Goal: Information Seeking & Learning: Learn about a topic

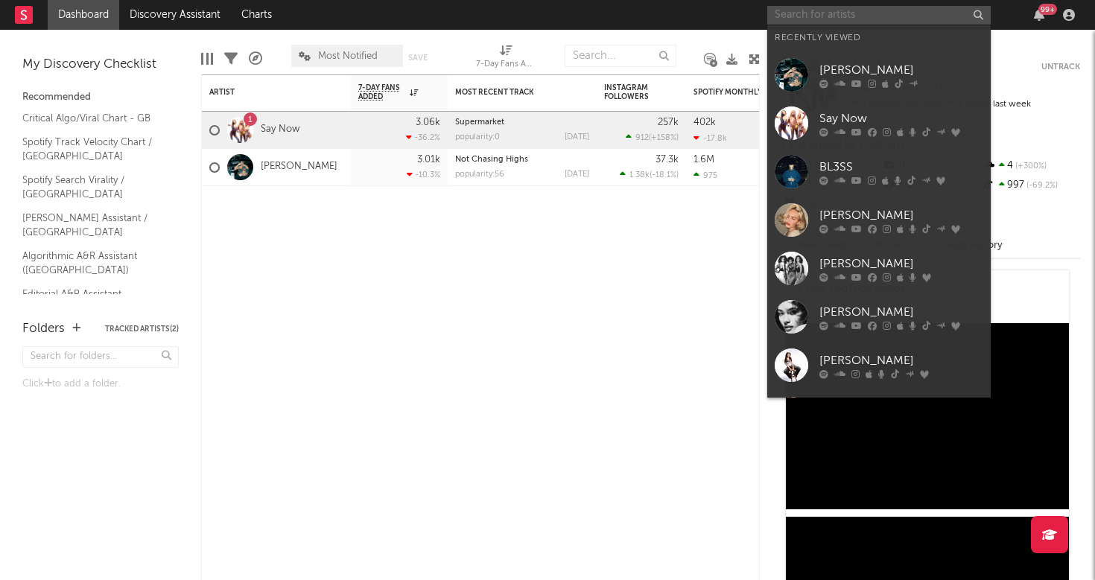
click at [906, 12] on input "text" at bounding box center [878, 15] width 223 height 19
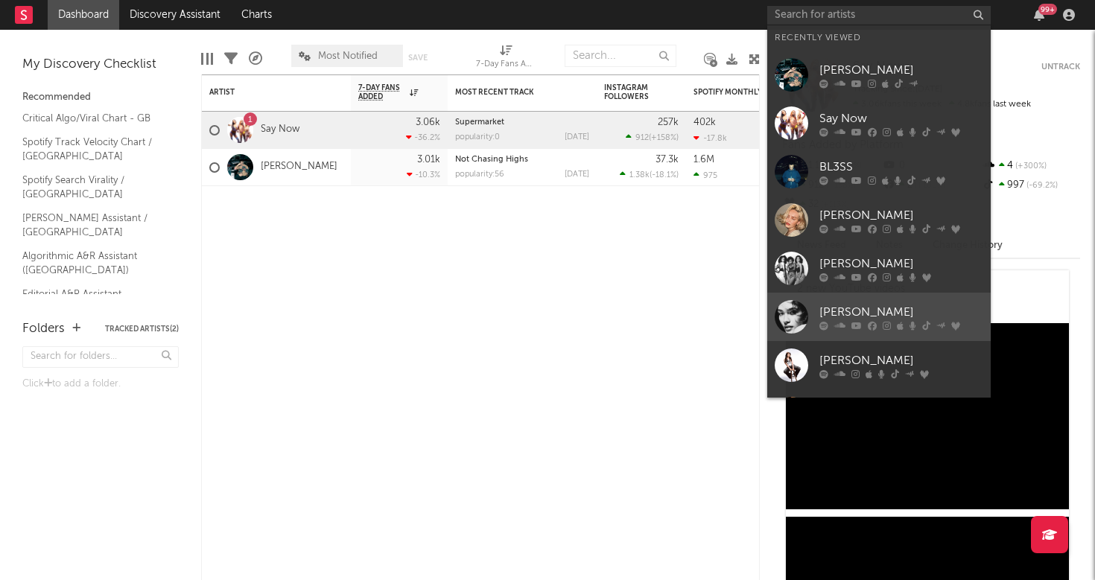
click at [824, 309] on div "[PERSON_NAME]" at bounding box center [901, 312] width 164 height 18
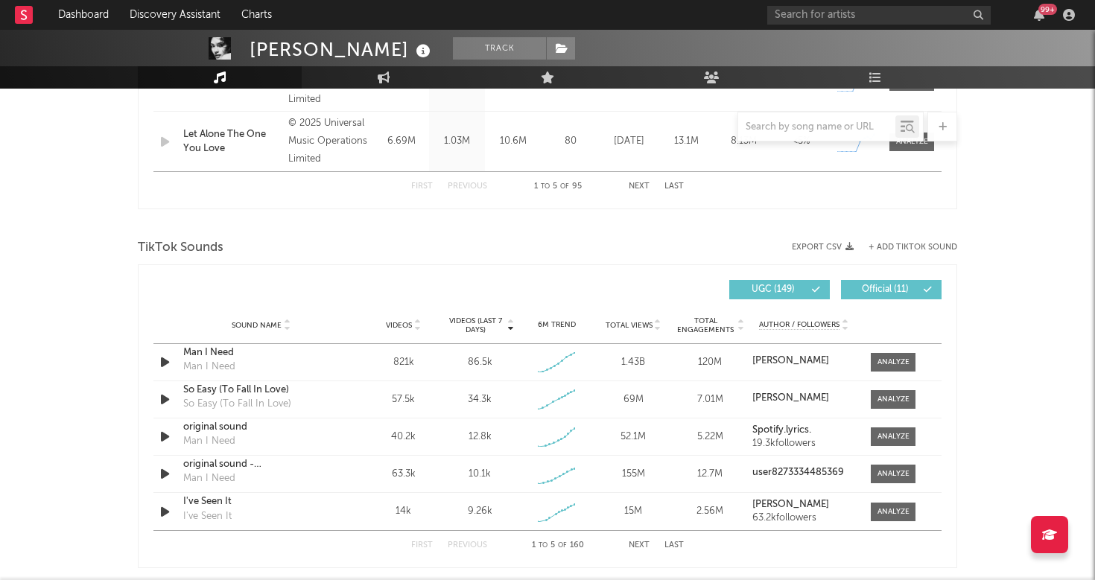
scroll to position [797, 0]
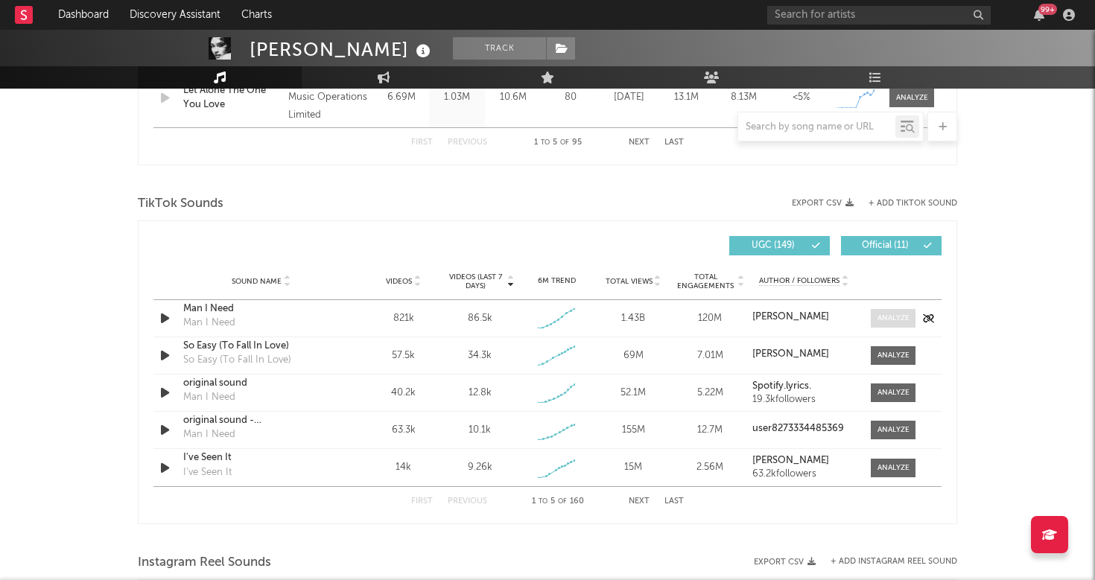
click at [891, 319] on div at bounding box center [893, 318] width 32 height 11
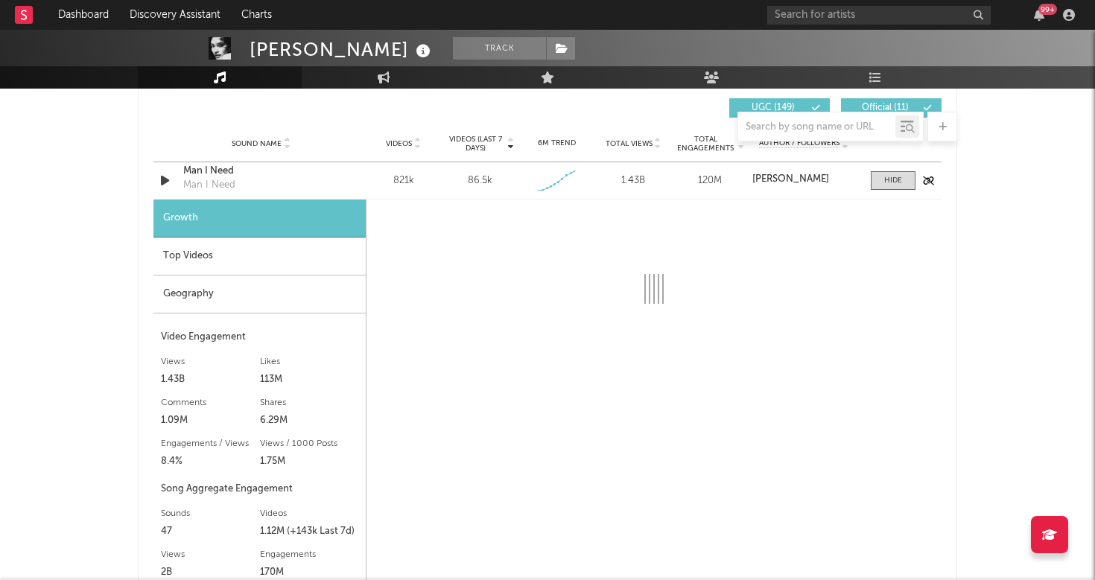
select select "1w"
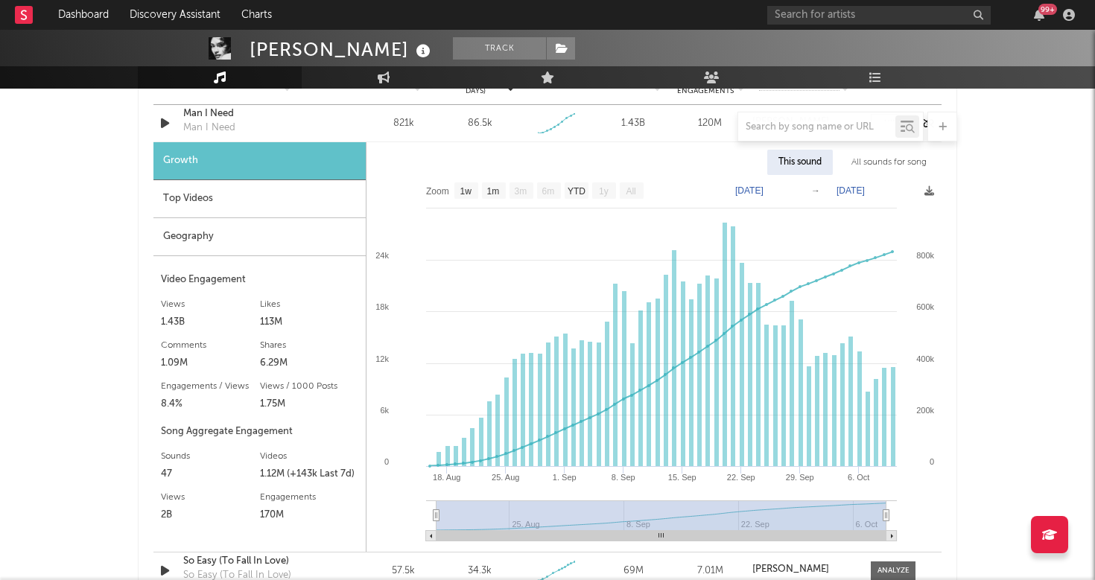
select select "6m"
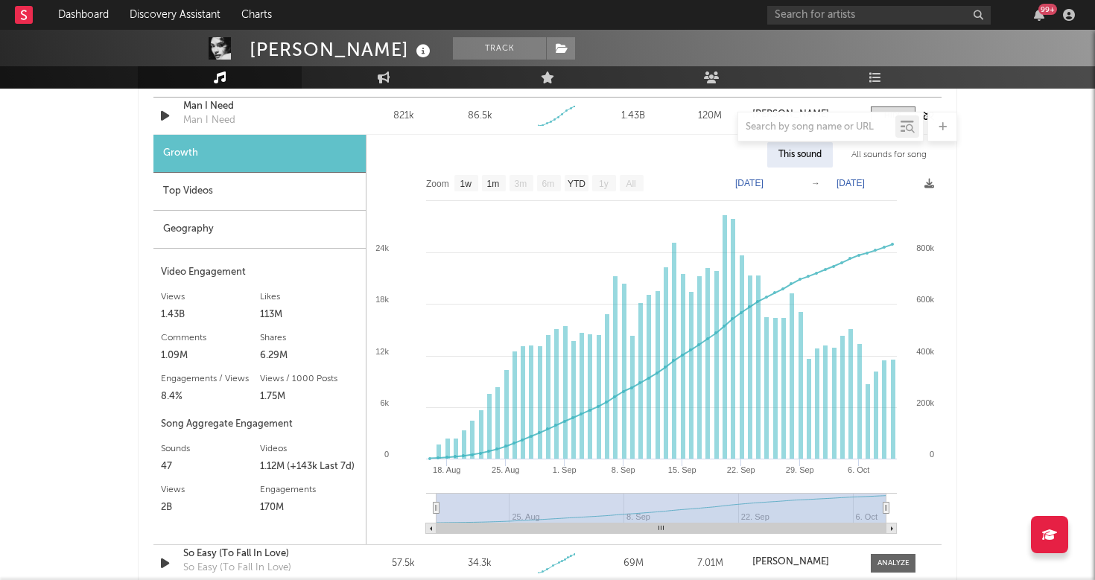
scroll to position [1116, 0]
click at [579, 179] on text "YTD" at bounding box center [576, 184] width 18 height 10
click at [573, 187] on text "YTD" at bounding box center [576, 184] width 18 height 10
click at [496, 182] on text "1m" at bounding box center [493, 184] width 13 height 10
select select "1m"
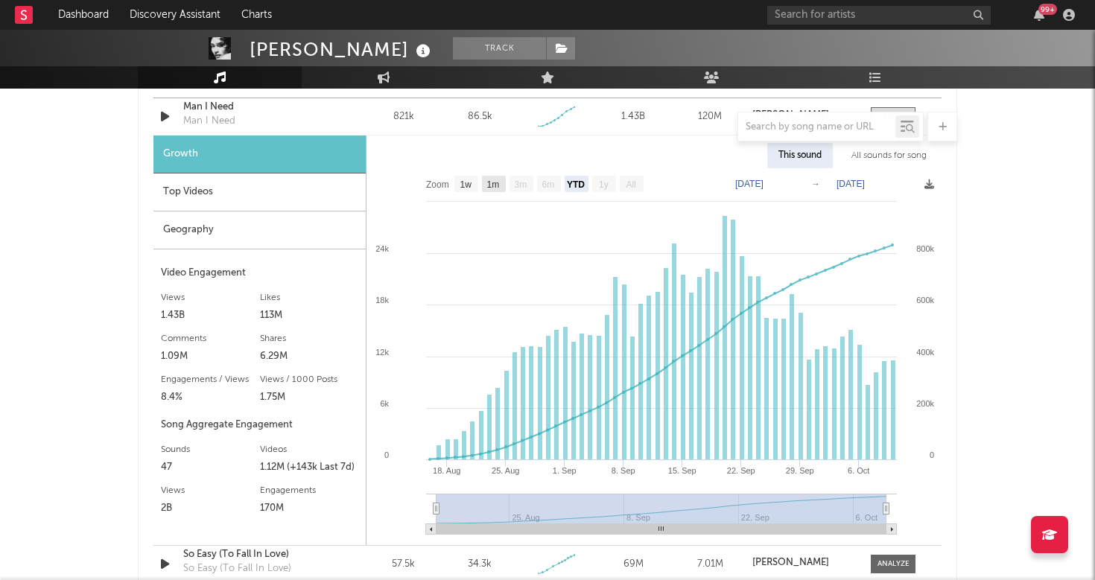
type input "[DATE]"
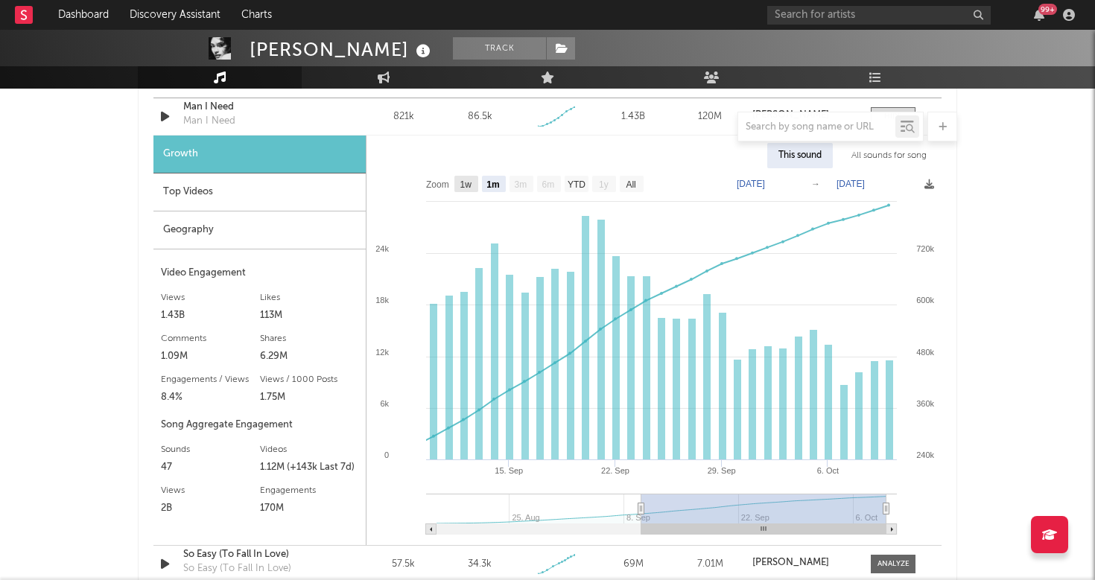
click at [460, 185] on text "1w" at bounding box center [466, 184] width 12 height 10
select select "1w"
type input "[DATE]"
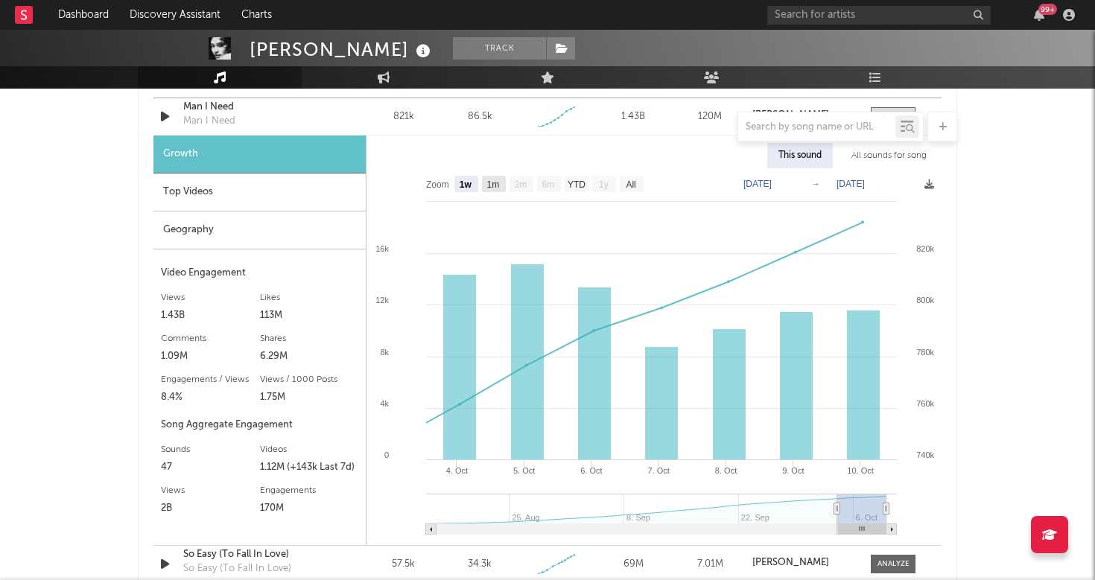
click at [491, 188] on text "1m" at bounding box center [493, 184] width 13 height 10
select select "1m"
type input "[DATE]"
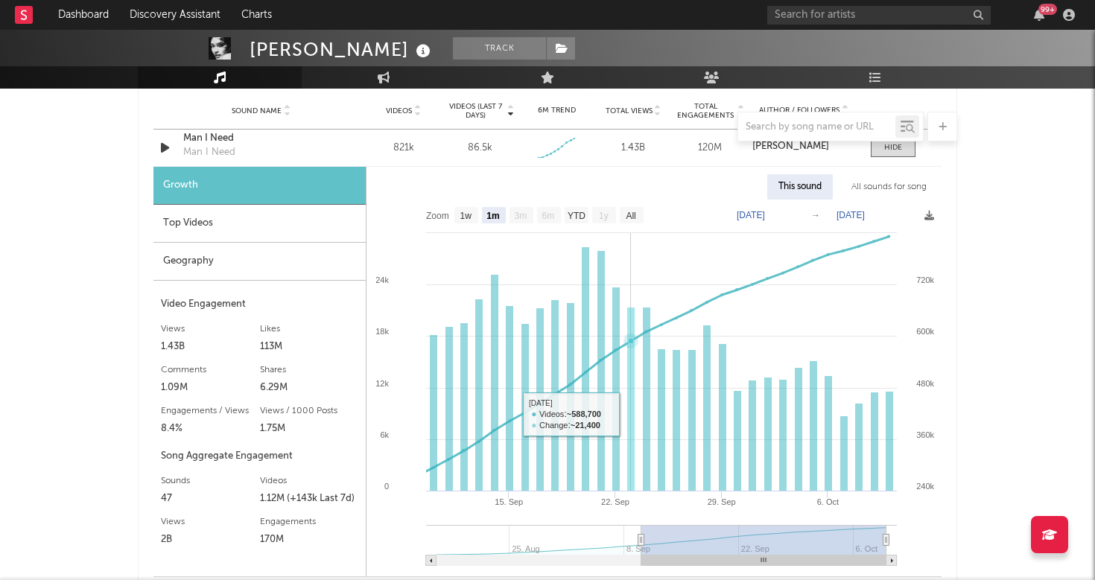
scroll to position [1080, 0]
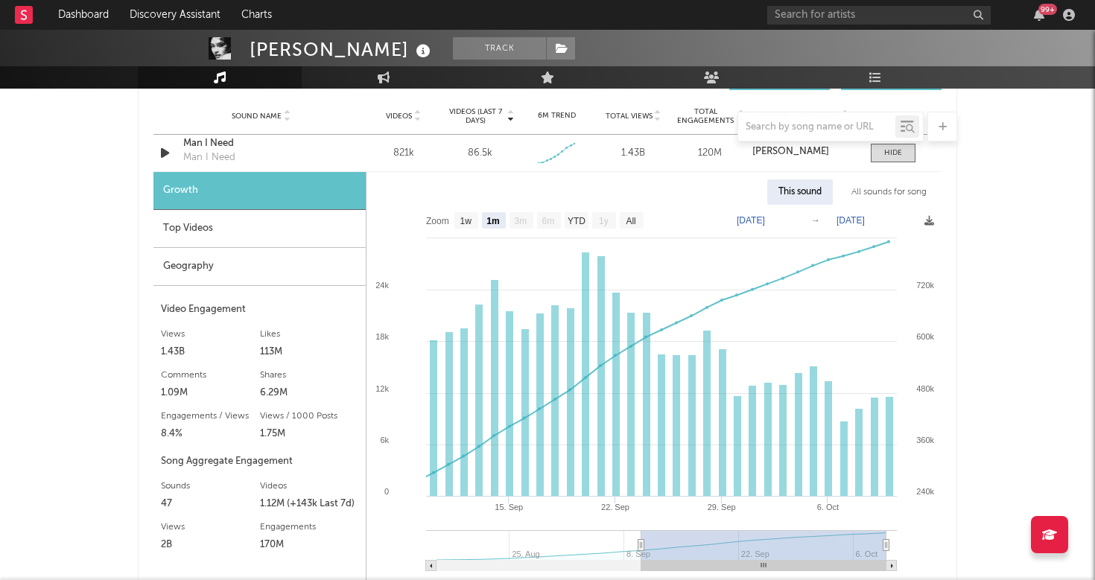
click at [321, 265] on div "Geography" at bounding box center [259, 267] width 212 height 38
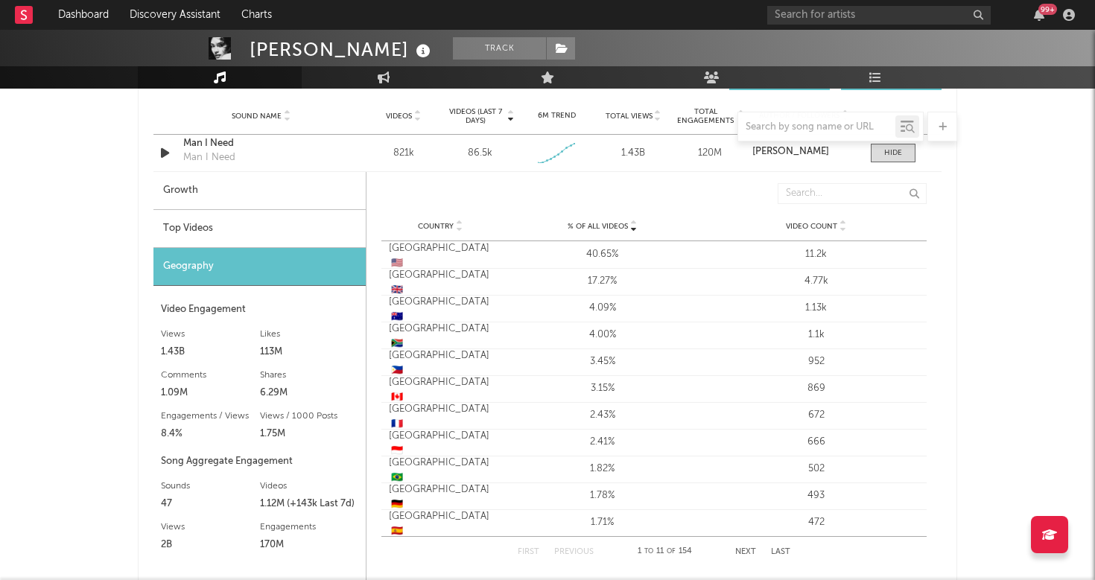
click at [255, 223] on div "Top Videos" at bounding box center [259, 229] width 212 height 38
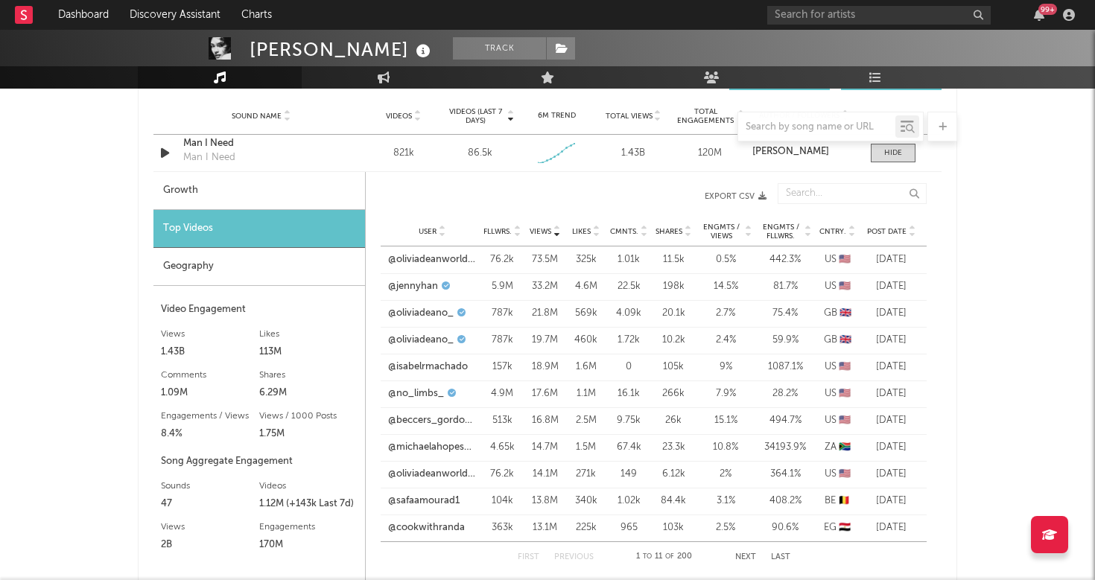
click at [243, 196] on div "Growth" at bounding box center [258, 191] width 211 height 38
select select "1w"
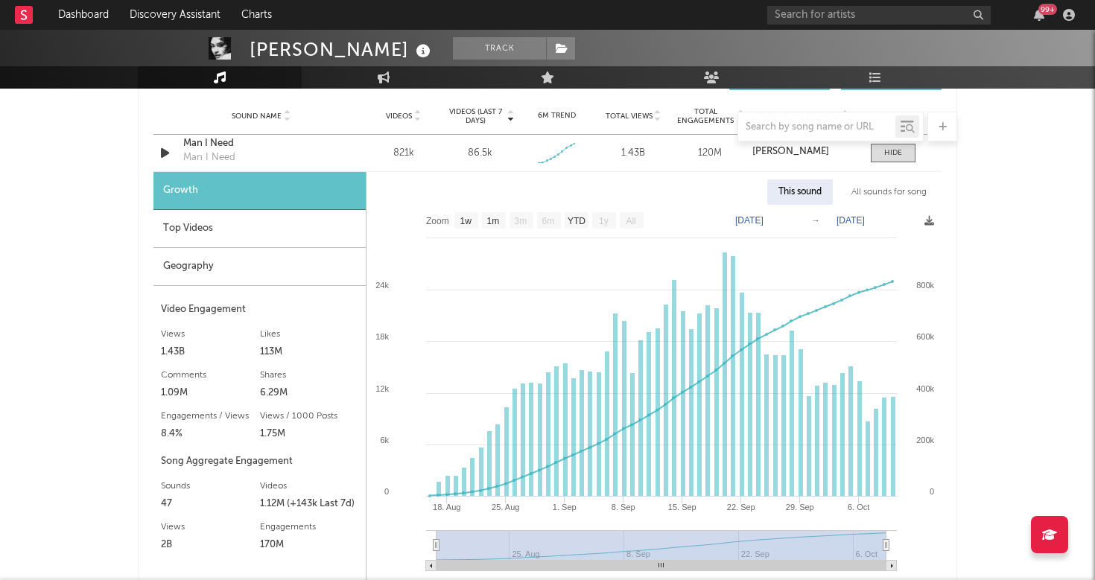
click at [885, 191] on div "All sounds for song" at bounding box center [889, 191] width 98 height 25
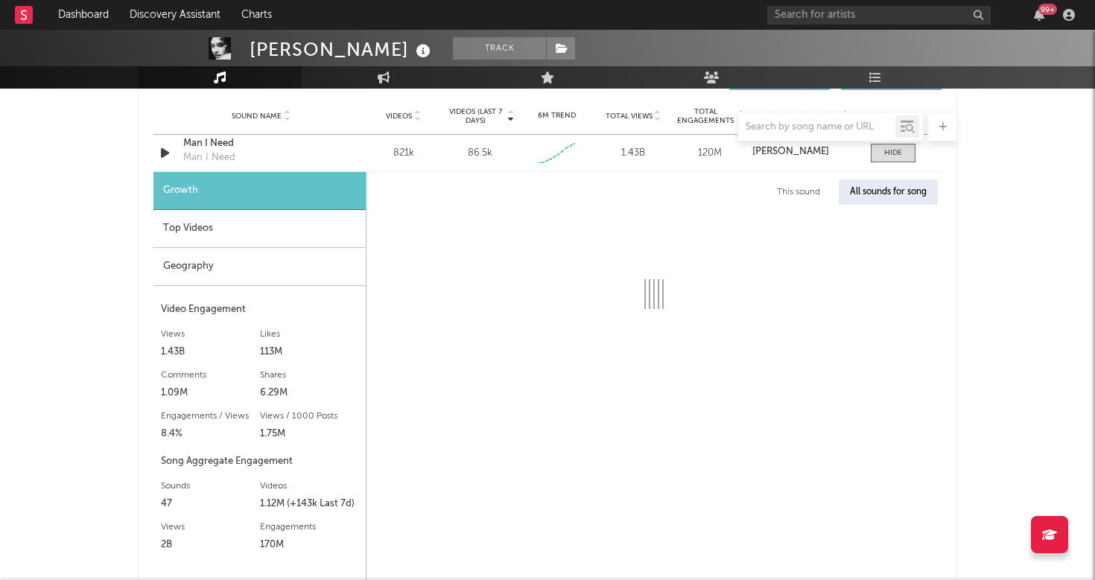
select select "1w"
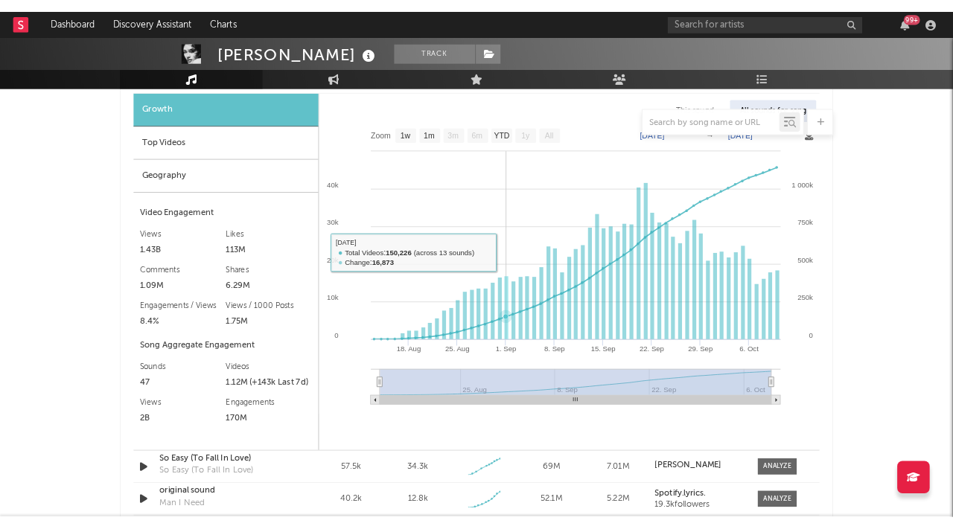
scroll to position [1165, 0]
